Goal: Task Accomplishment & Management: Use online tool/utility

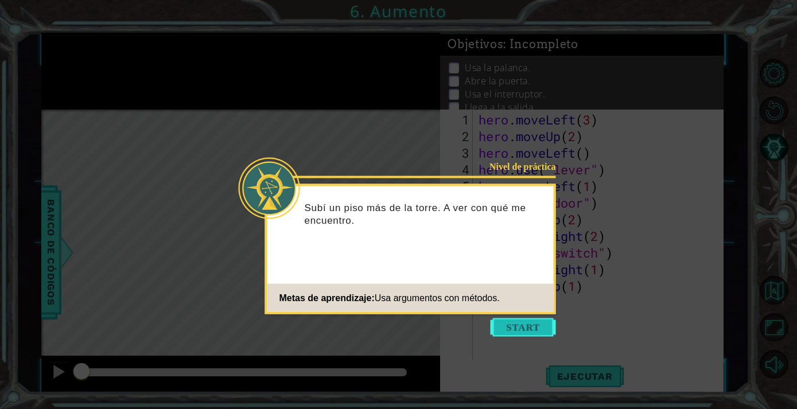
click at [532, 329] on button "Start" at bounding box center [523, 328] width 65 height 18
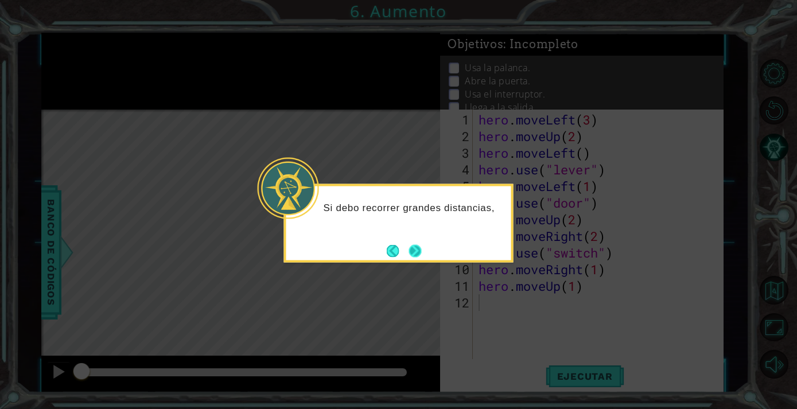
click at [413, 254] on button "Next" at bounding box center [415, 251] width 19 height 19
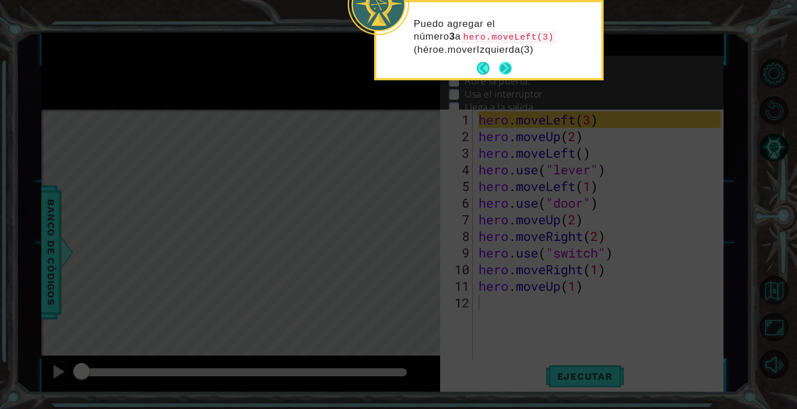
click at [507, 75] on button "Next" at bounding box center [506, 68] width 19 height 19
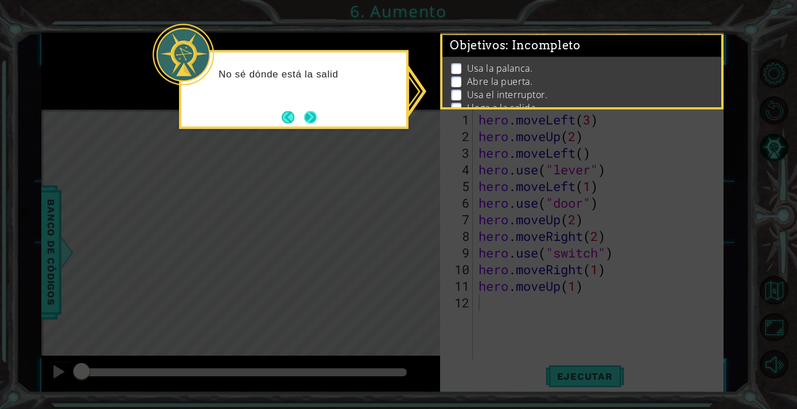
click at [314, 118] on button "Next" at bounding box center [310, 117] width 15 height 15
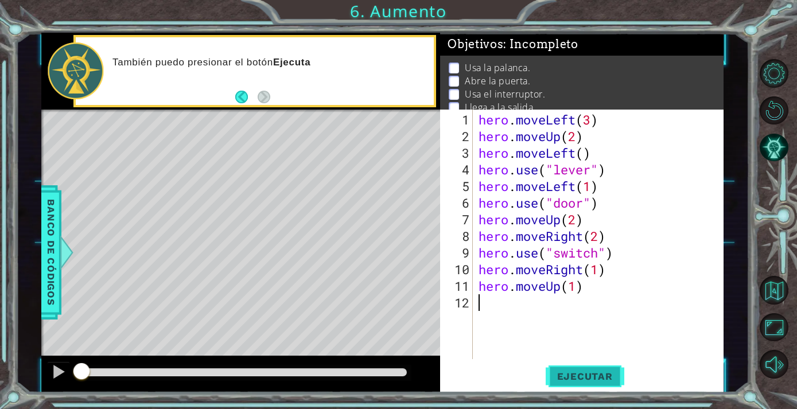
click at [577, 374] on span "Ejecutar" at bounding box center [585, 376] width 79 height 11
